Goal: Information Seeking & Learning: Learn about a topic

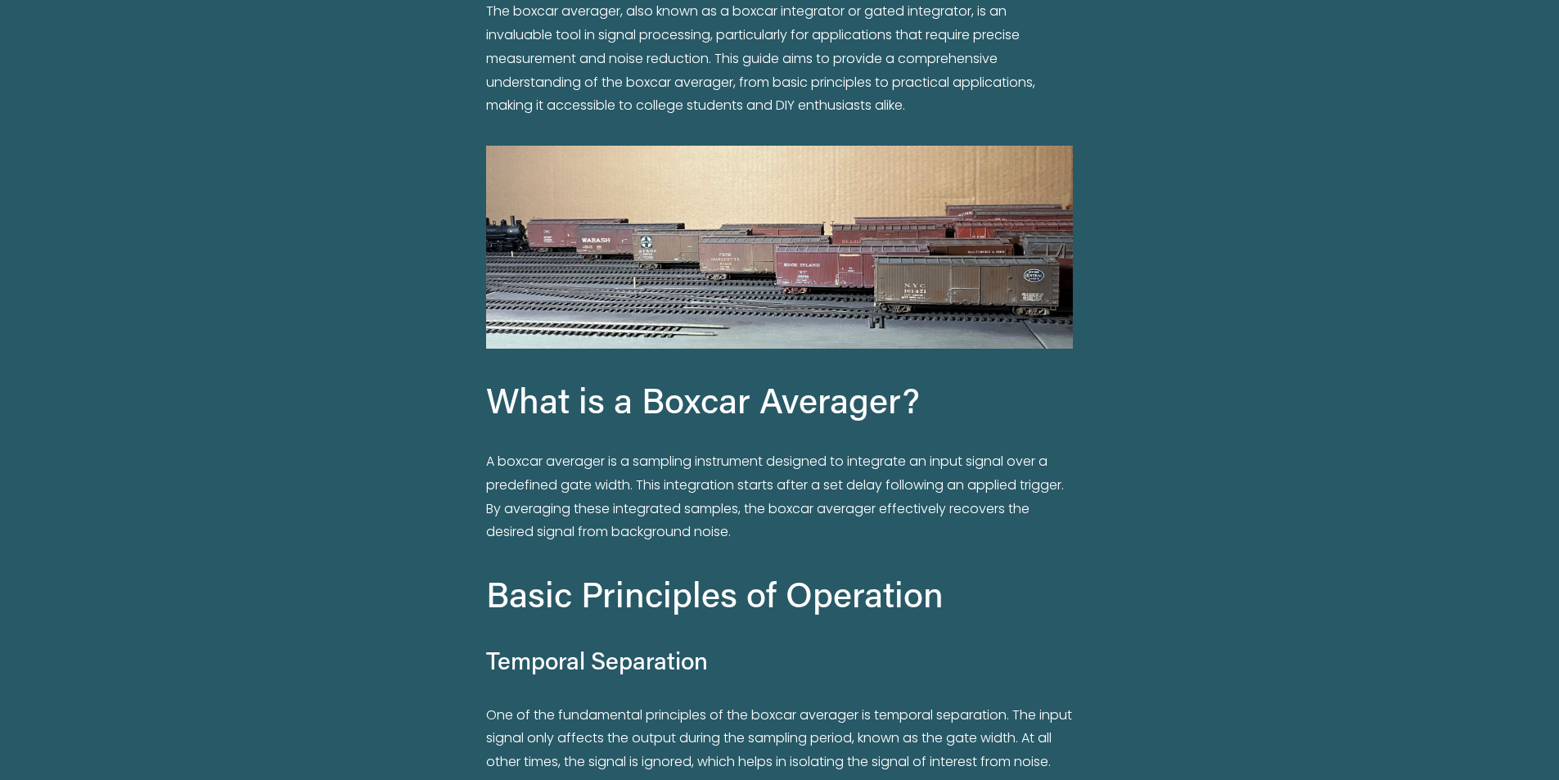
scroll to position [573, 0]
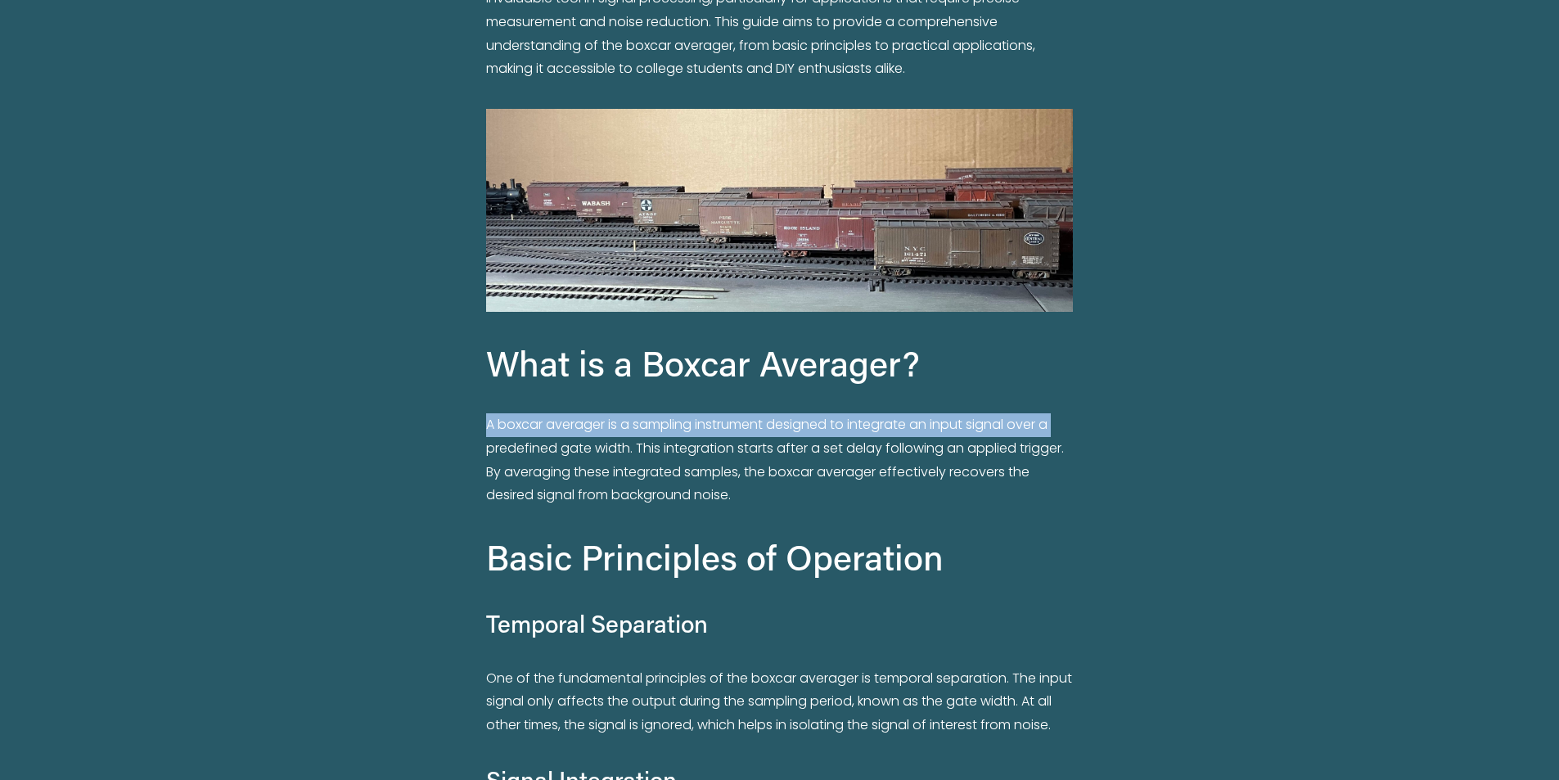
drag, startPoint x: 485, startPoint y: 342, endPoint x: 1084, endPoint y: 340, distance: 598.9
click at [1076, 340] on div "What is a Boxcar Averager? A boxcar averager is a sampling instrument designed …" at bounding box center [779, 695] width 614 height 738
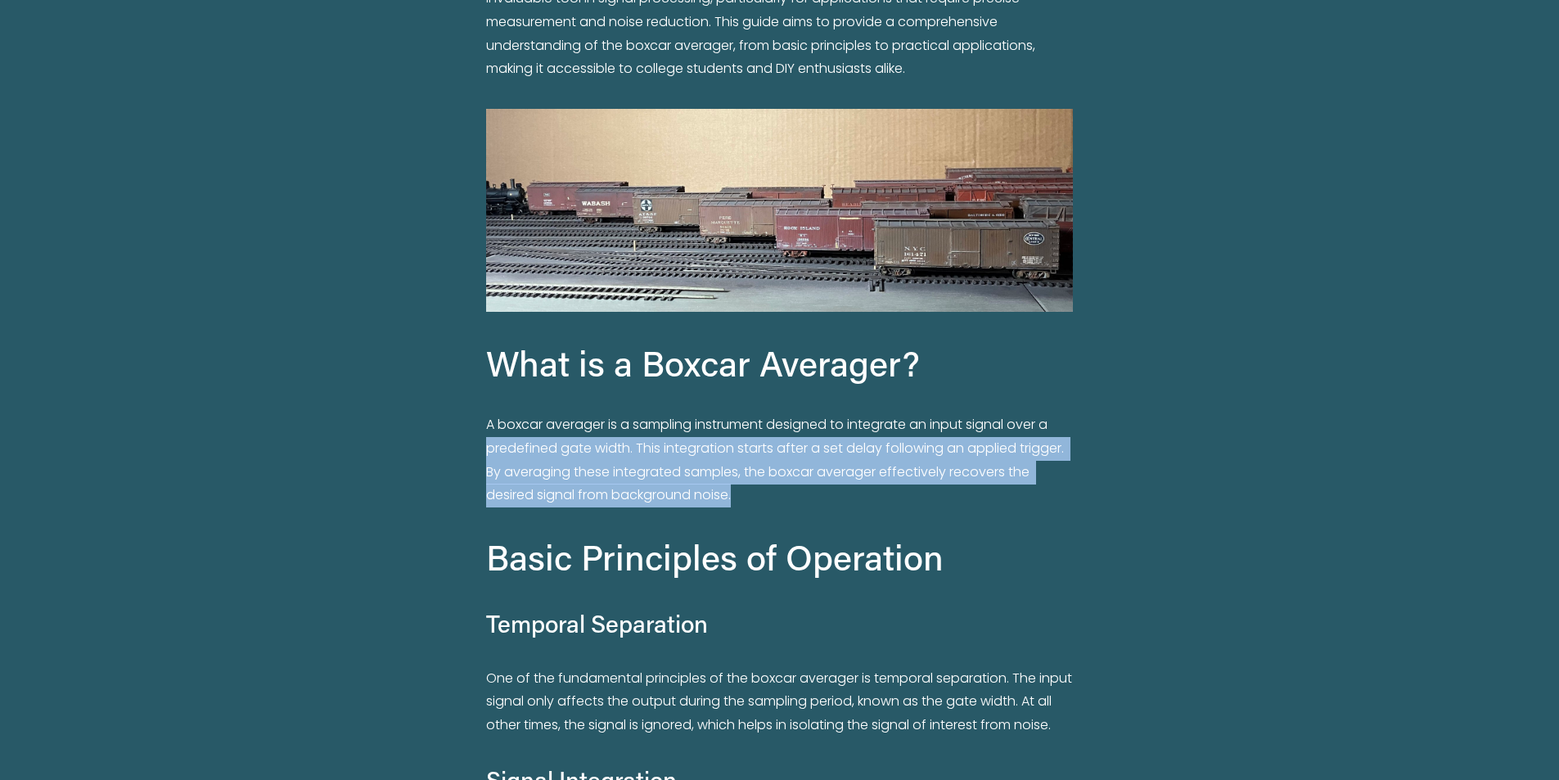
drag, startPoint x: 487, startPoint y: 371, endPoint x: 747, endPoint y: 417, distance: 264.3
click at [747, 417] on p "A boxcar averager is a sampling instrument designed to integrate an input signa…" at bounding box center [779, 460] width 586 height 94
click at [766, 413] on p "A boxcar averager is a sampling instrument designed to integrate an input signa…" at bounding box center [779, 460] width 586 height 94
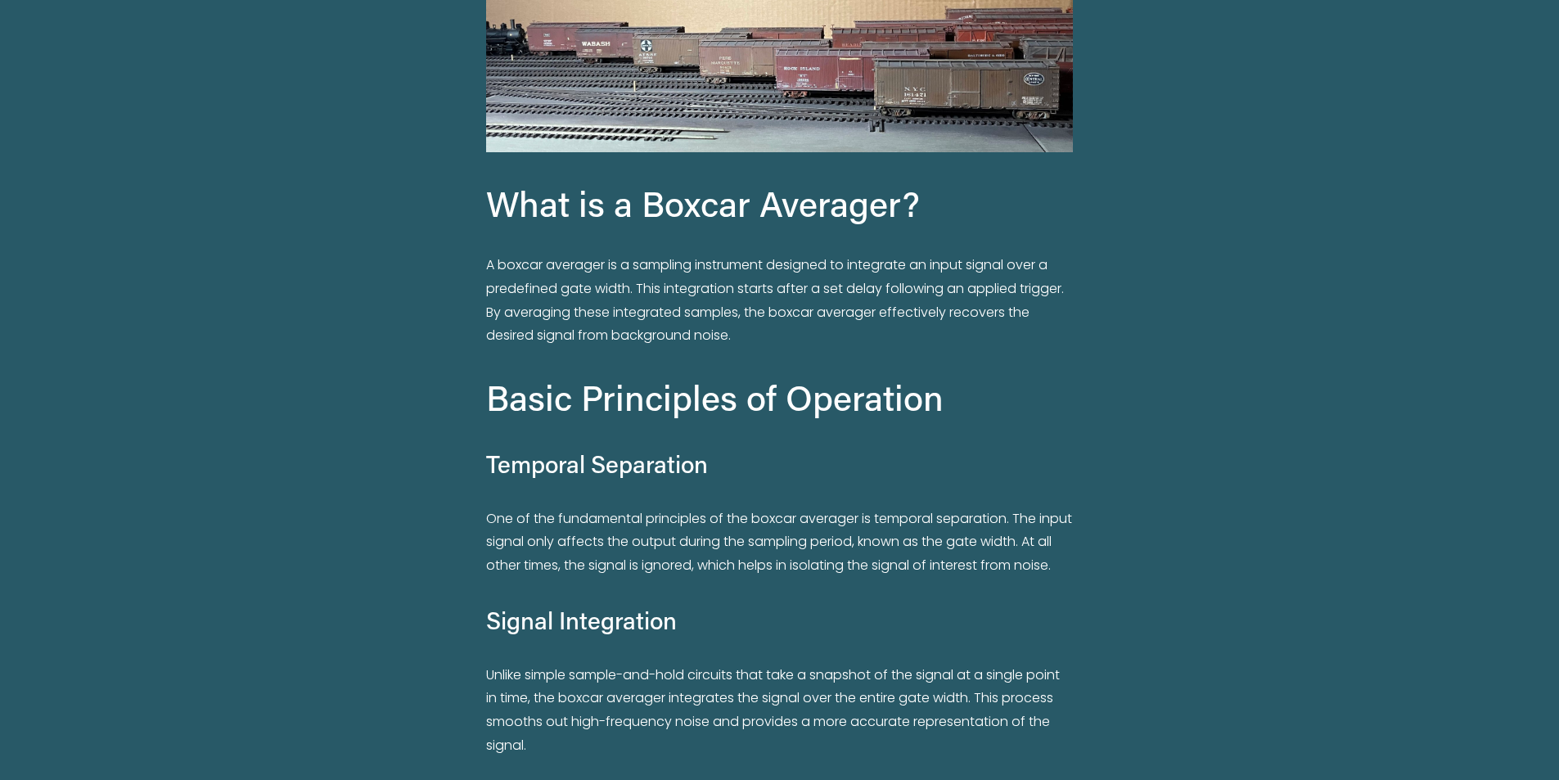
scroll to position [736, 0]
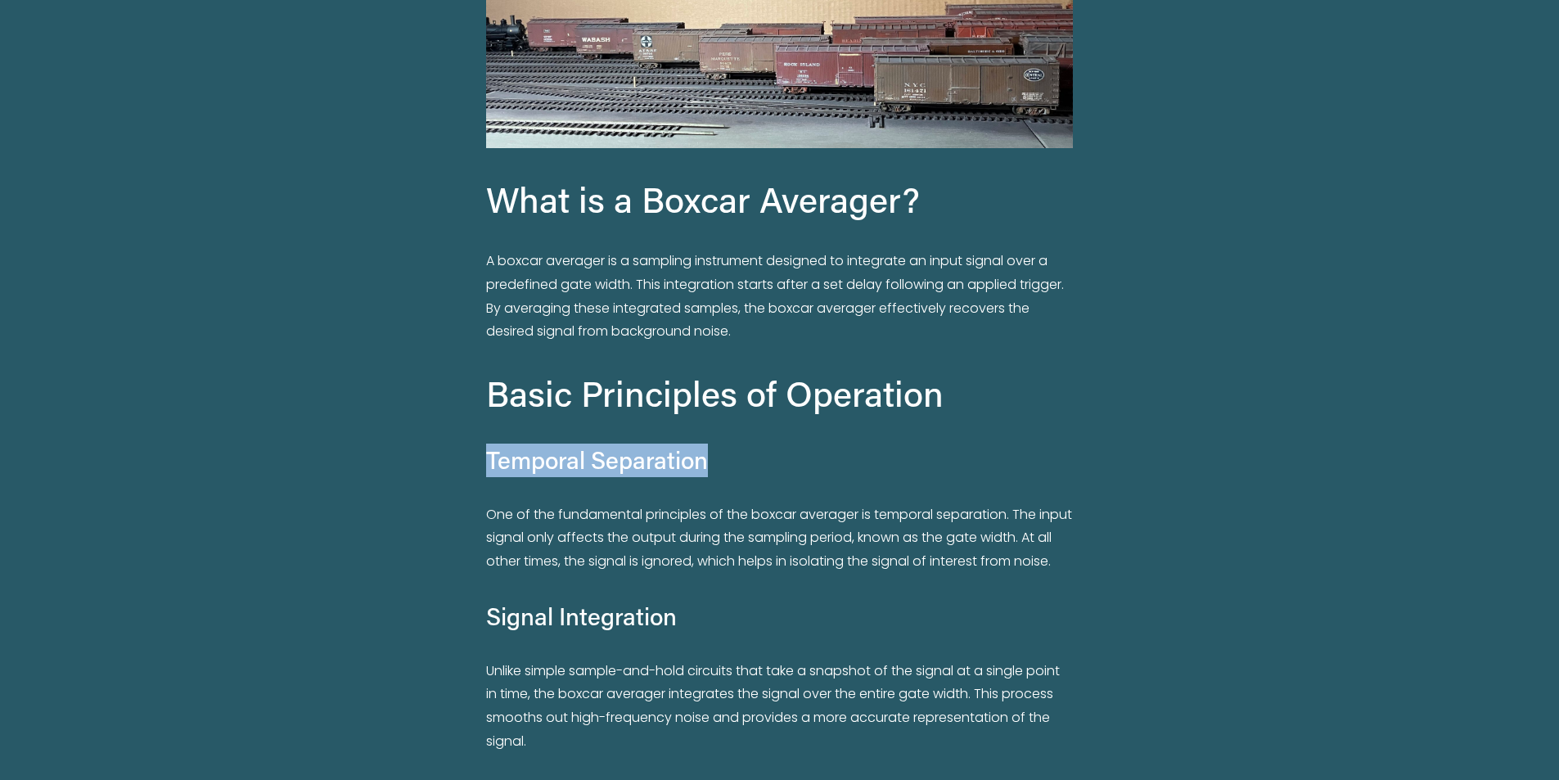
drag, startPoint x: 486, startPoint y: 364, endPoint x: 685, endPoint y: 376, distance: 199.2
click at [685, 443] on h4 "Temporal Separation" at bounding box center [779, 460] width 586 height 34
click at [732, 443] on h4 "Temporal Separation" at bounding box center [779, 460] width 586 height 34
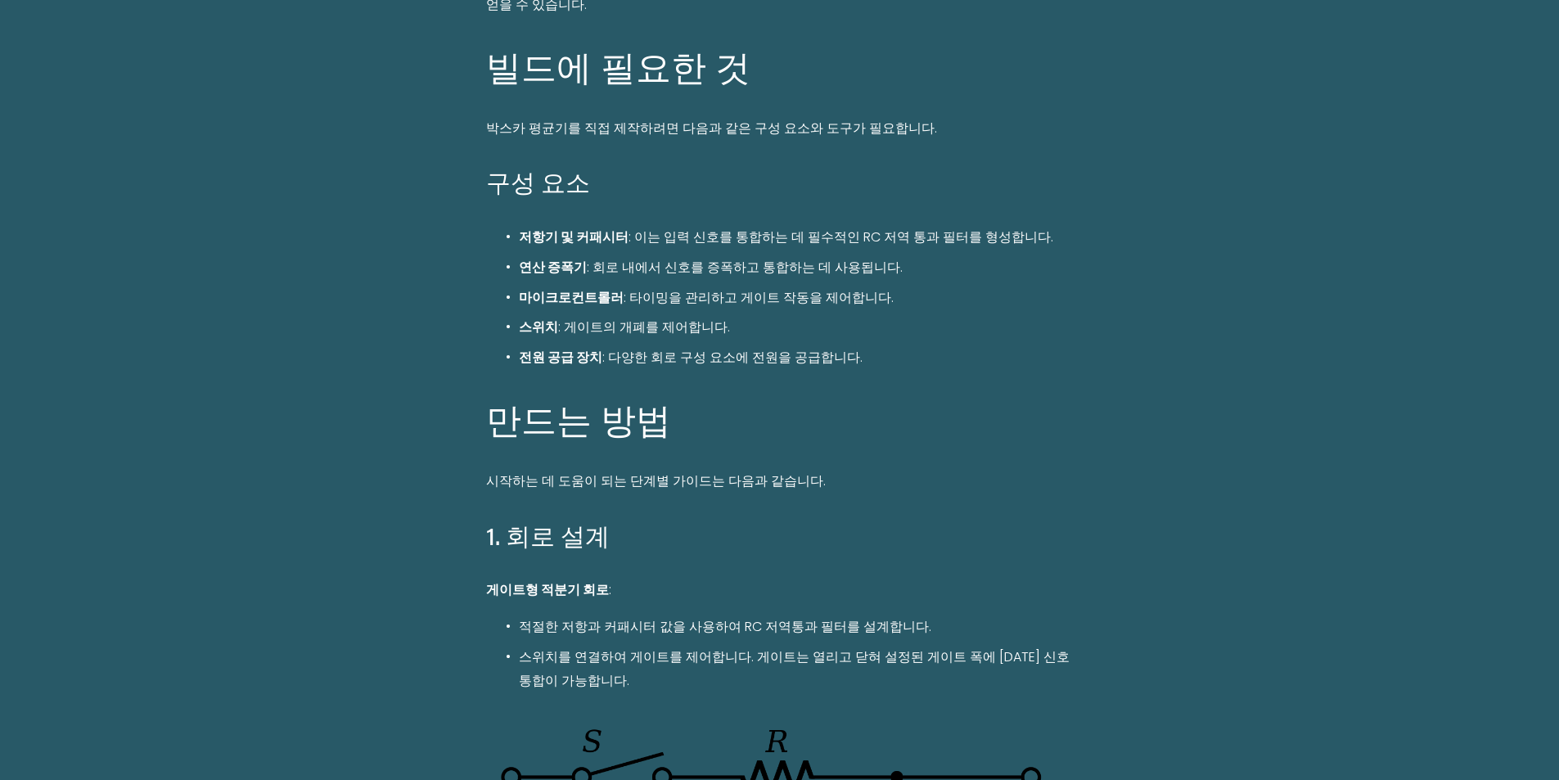
scroll to position [6526, 0]
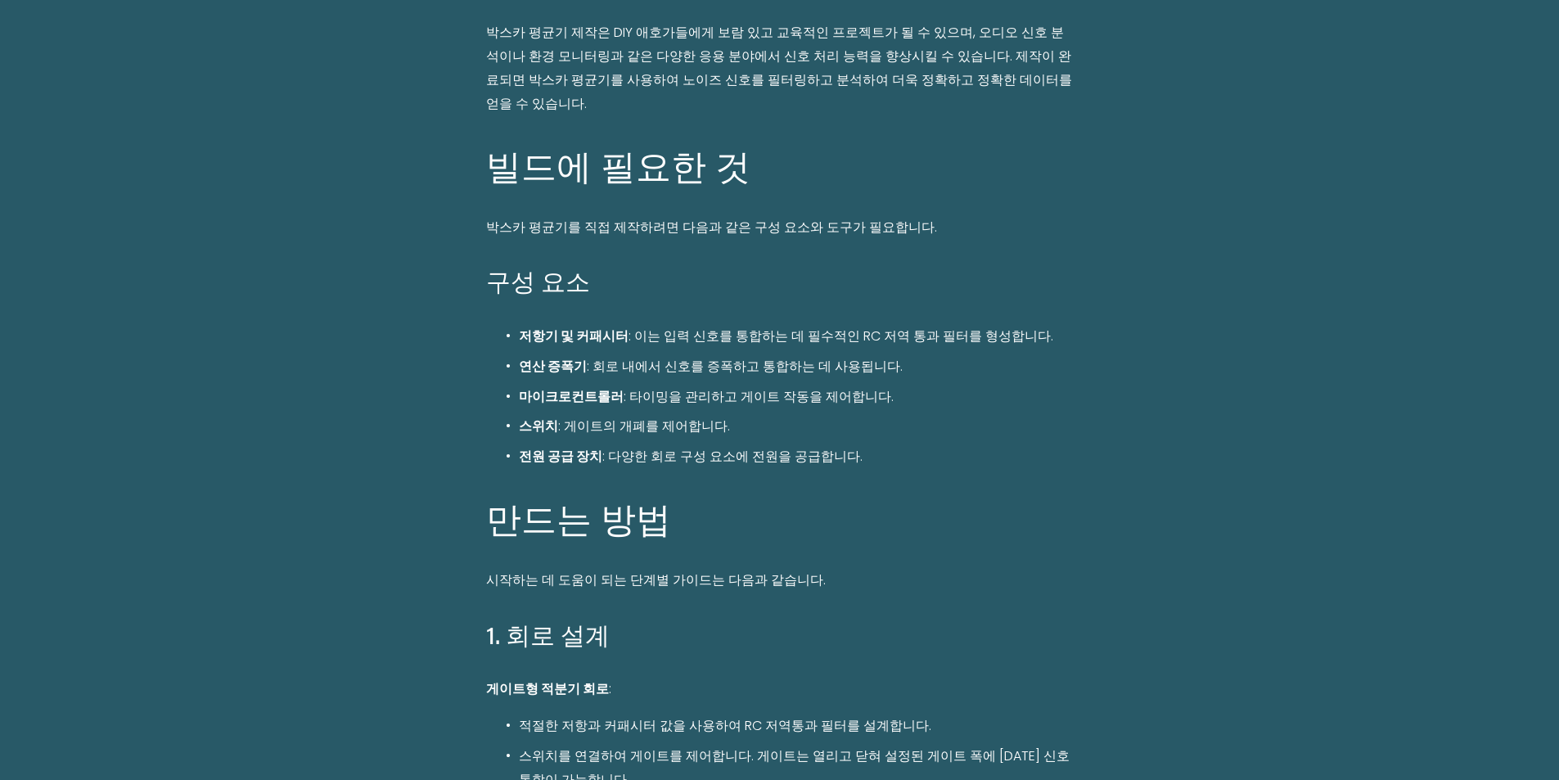
drag, startPoint x: 409, startPoint y: 290, endPoint x: 400, endPoint y: 285, distance: 10.7
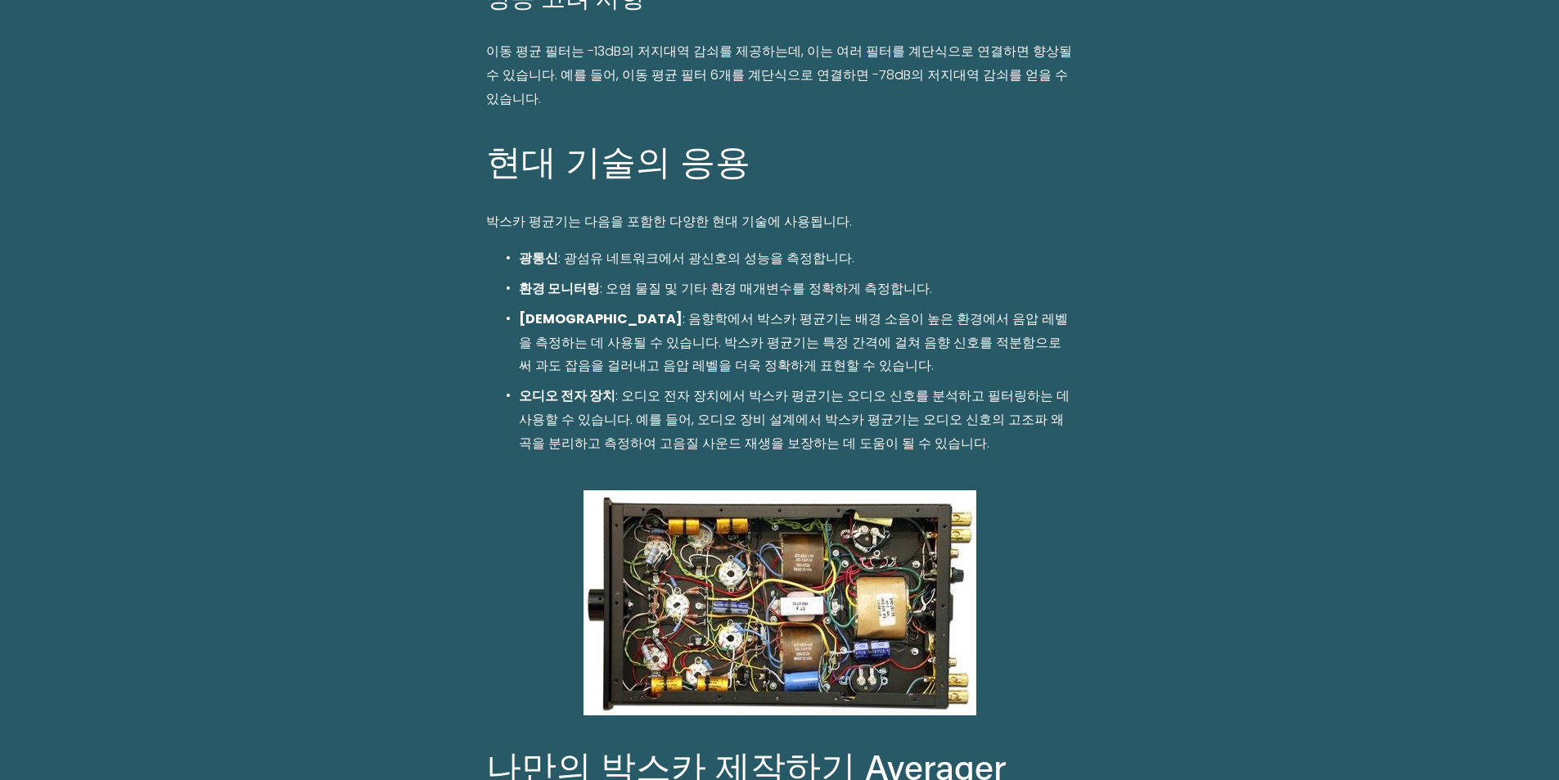
scroll to position [5462, 0]
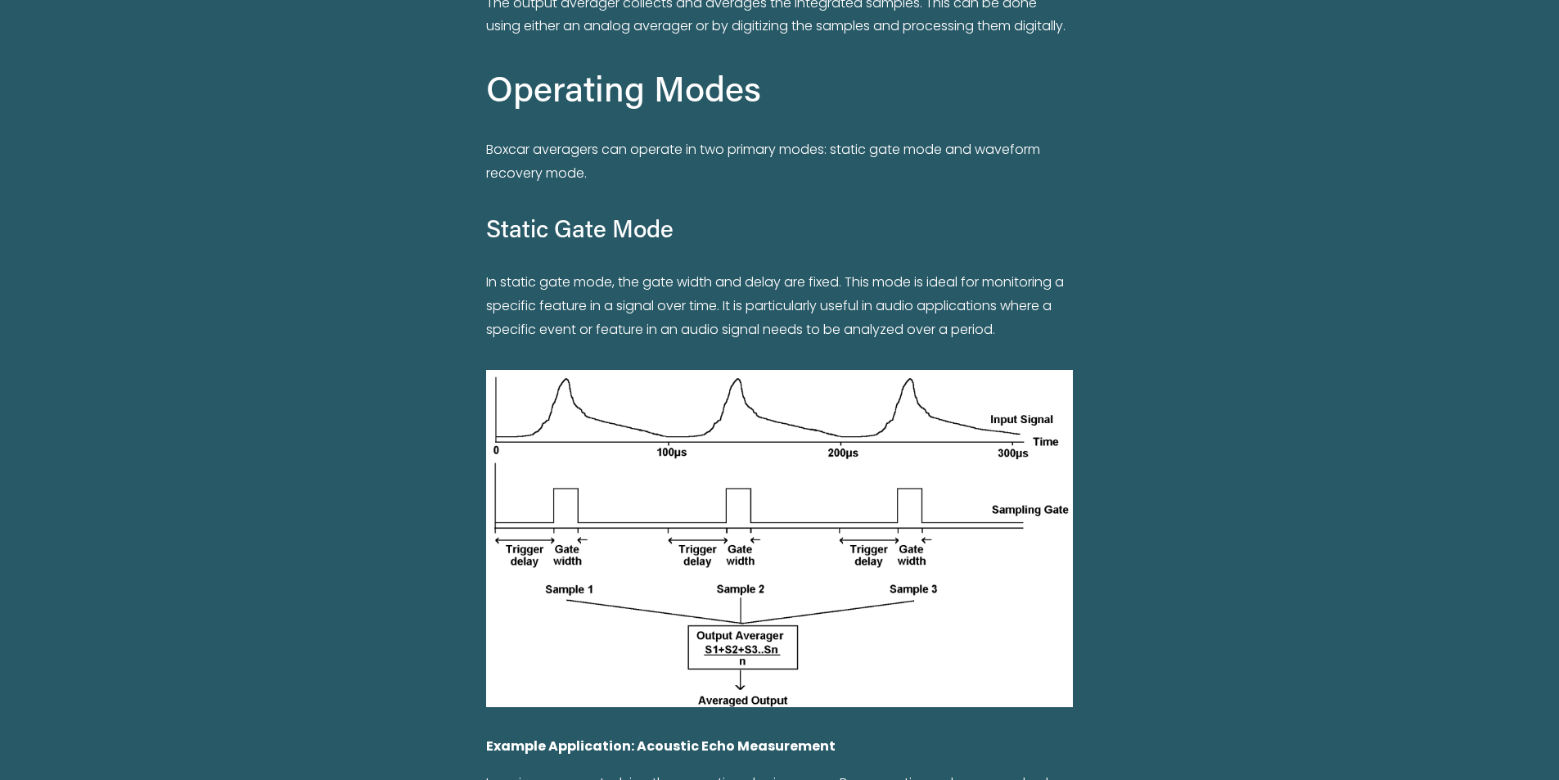
scroll to position [2435, 0]
